Goal: Obtain resource: Download file/media

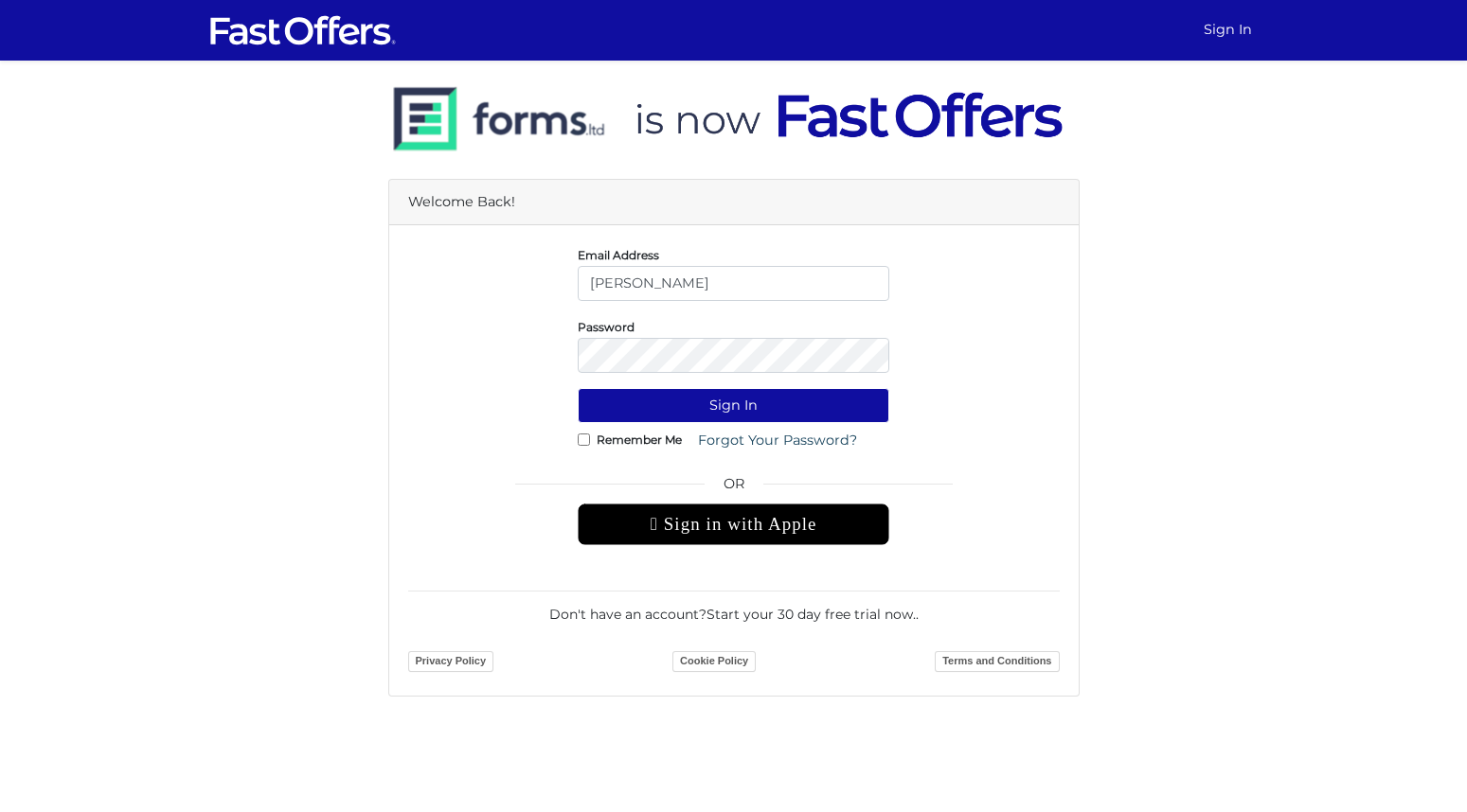
type input "[PERSON_NAME][EMAIL_ADDRESS][DOMAIN_NAME]"
click at [753, 394] on button "Sign In" at bounding box center [733, 406] width 312 height 35
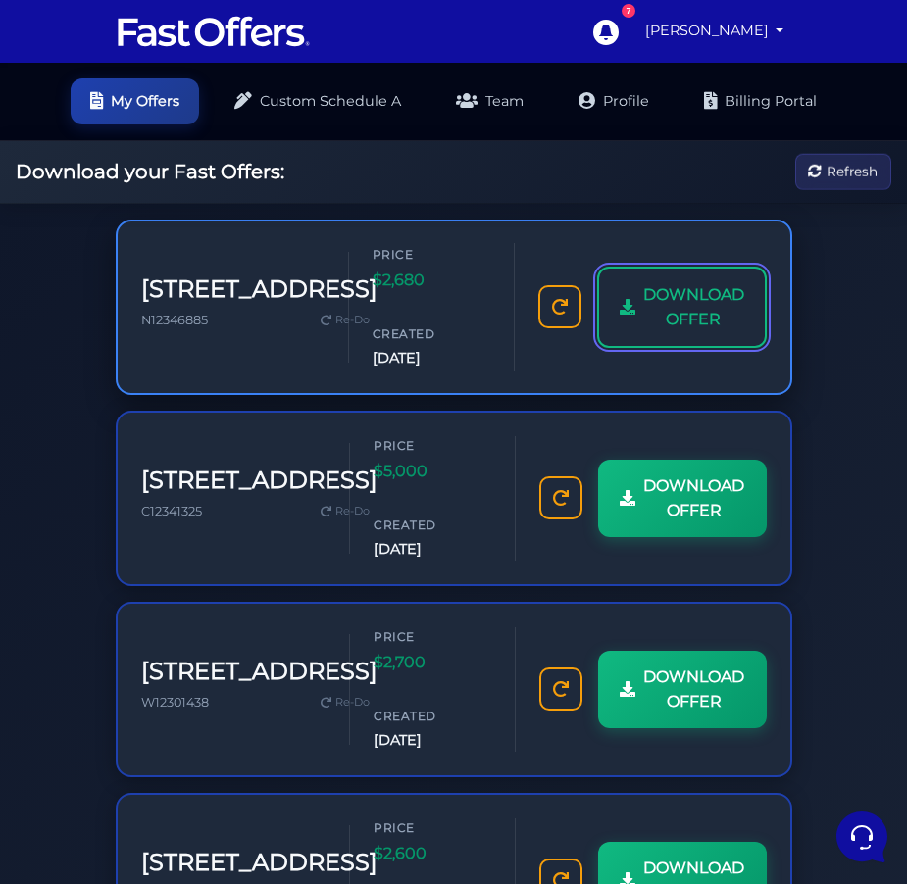
click at [625, 341] on link "DOWNLOAD OFFER" at bounding box center [682, 307] width 170 height 81
